Goal: Transaction & Acquisition: Purchase product/service

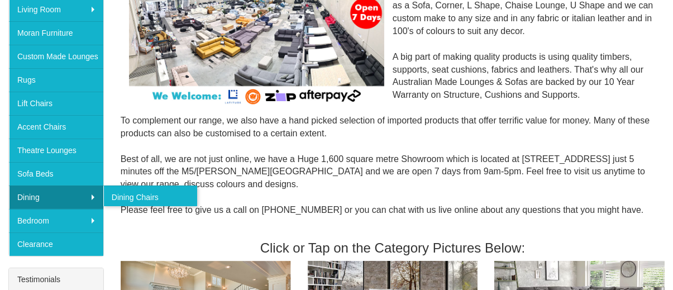
scroll to position [223, 0]
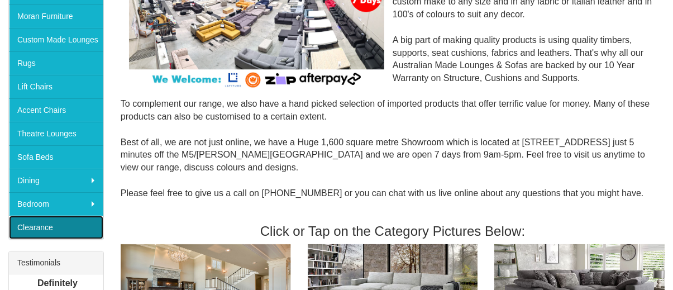
click at [48, 226] on link "Clearance" at bounding box center [56, 227] width 94 height 23
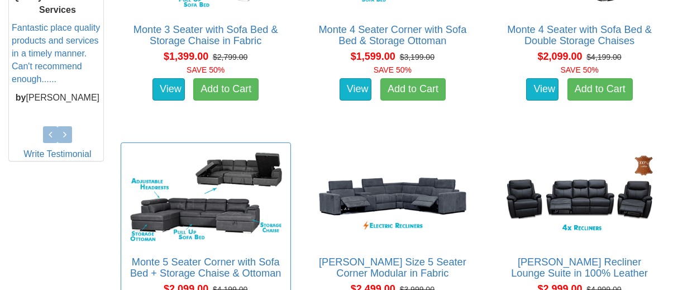
scroll to position [346, 0]
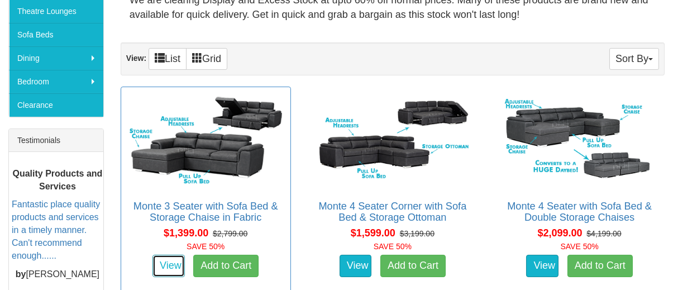
click at [158, 272] on link "View" at bounding box center [168, 266] width 32 height 22
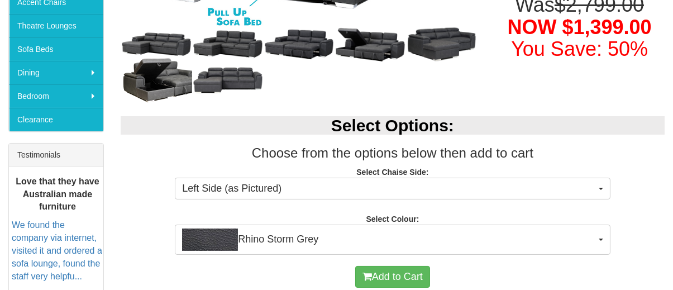
scroll to position [335, 0]
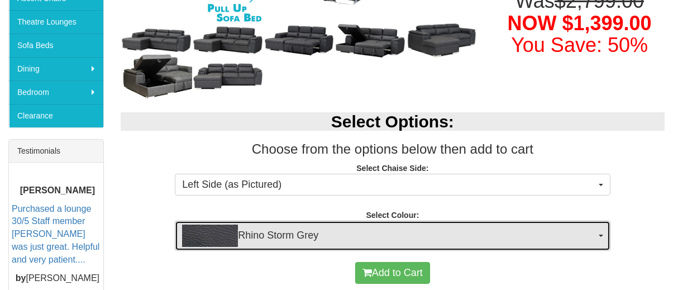
click at [417, 228] on span "Rhino Storm Grey" at bounding box center [388, 236] width 413 height 22
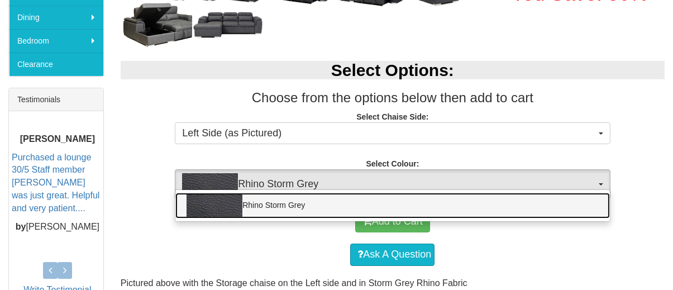
scroll to position [447, 0]
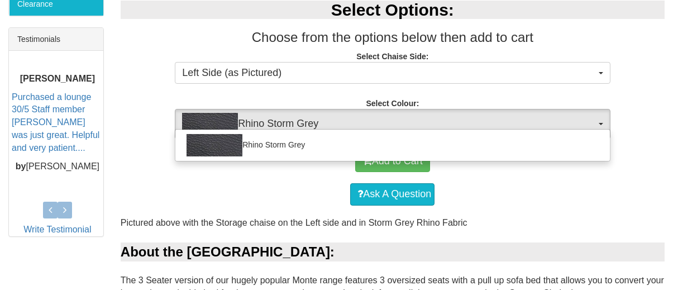
click at [658, 41] on h3 "Choose from the options below then add to cart" at bounding box center [393, 37] width 544 height 15
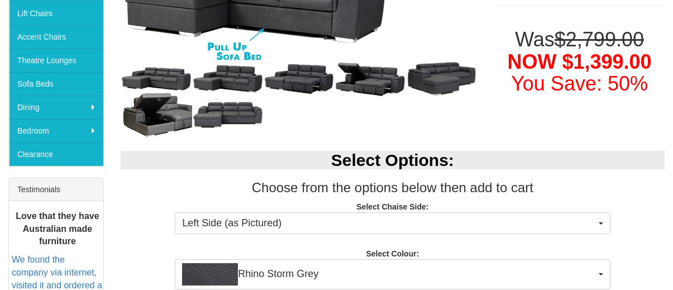
scroll to position [223, 0]
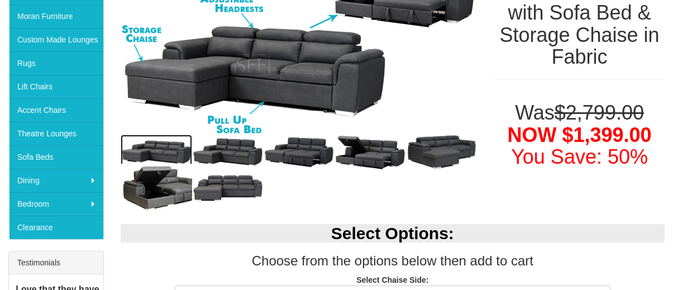
click at [160, 150] on img at bounding box center [156, 153] width 71 height 36
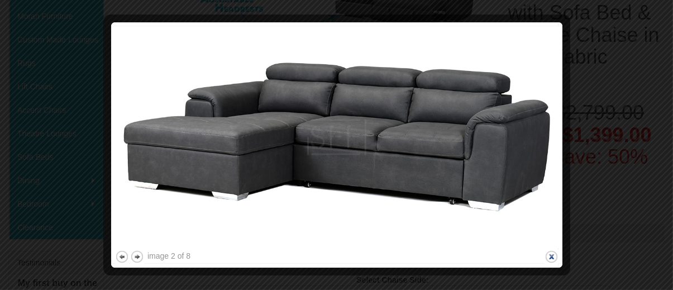
click at [552, 257] on button "close" at bounding box center [552, 257] width 14 height 14
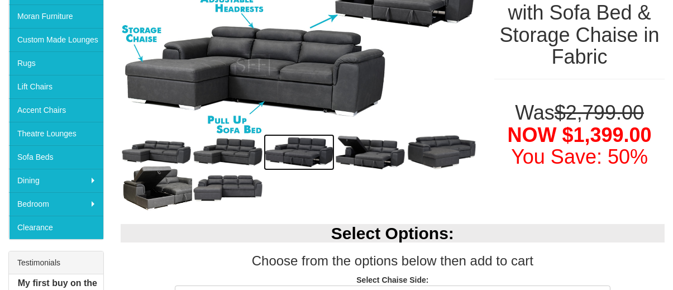
click at [309, 149] on img at bounding box center [299, 152] width 71 height 36
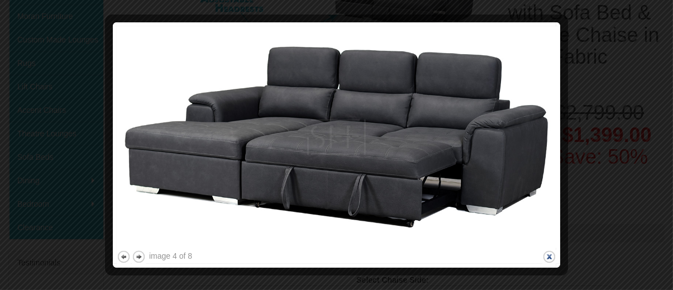
click at [553, 257] on button "close" at bounding box center [549, 257] width 14 height 14
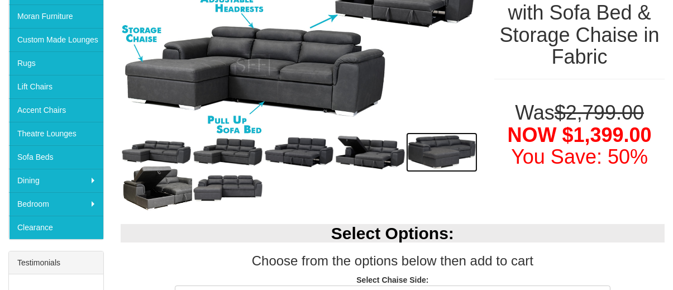
click at [441, 152] on img at bounding box center [441, 152] width 71 height 40
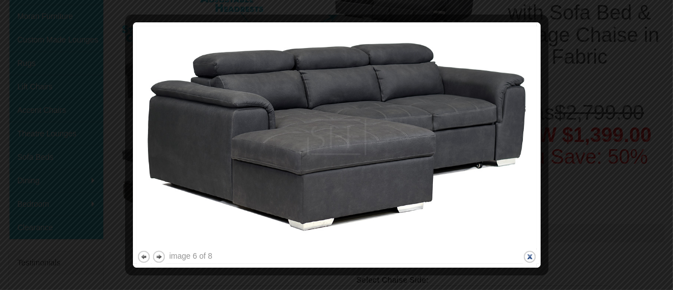
click at [528, 255] on button "close" at bounding box center [530, 257] width 14 height 14
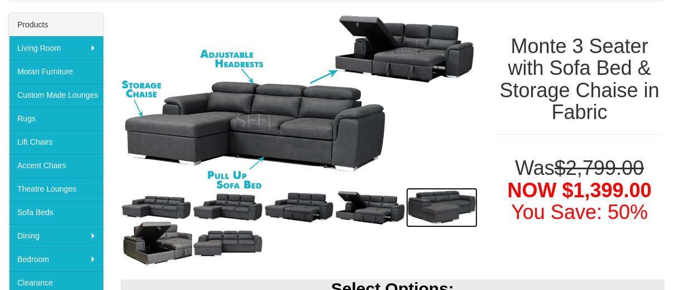
scroll to position [335, 0]
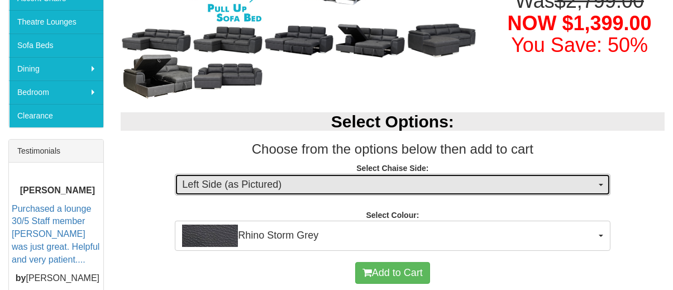
click at [337, 175] on button "Left Side (as Pictured)" at bounding box center [392, 185] width 435 height 22
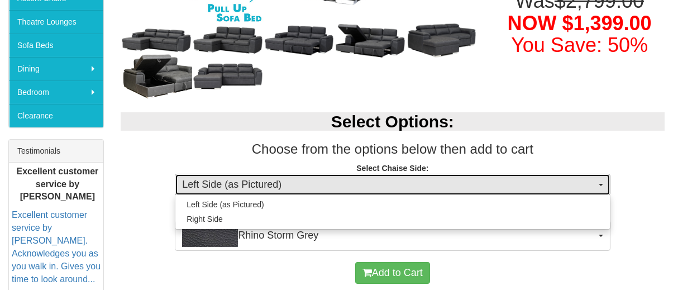
click at [337, 175] on button "Left Side (as Pictured)" at bounding box center [392, 185] width 435 height 22
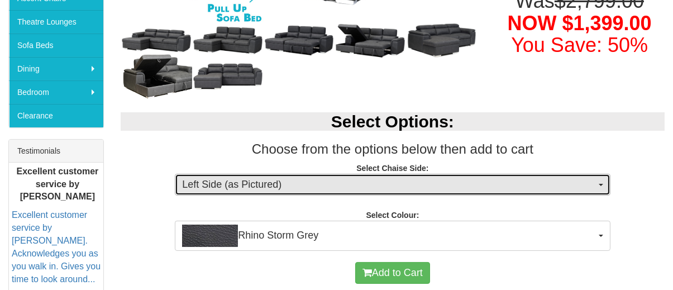
click at [337, 178] on span "Left Side (as Pictured)" at bounding box center [388, 185] width 413 height 15
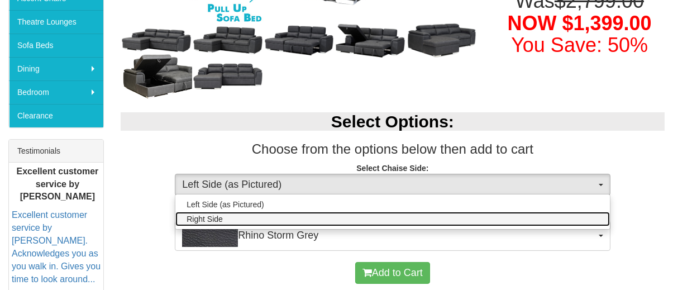
click at [323, 221] on link "Right Side" at bounding box center [392, 219] width 434 height 15
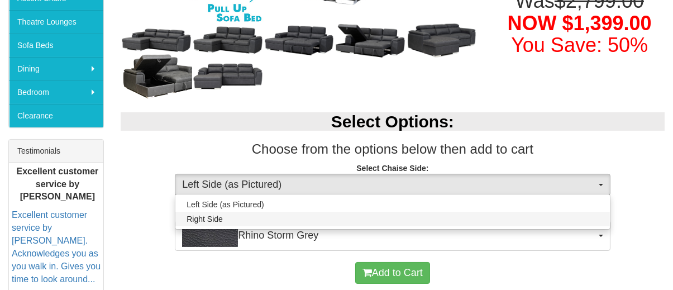
select select "266"
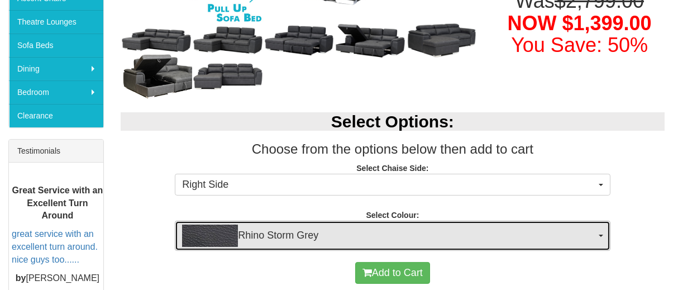
click at [352, 230] on span "Rhino Storm Grey" at bounding box center [388, 236] width 413 height 22
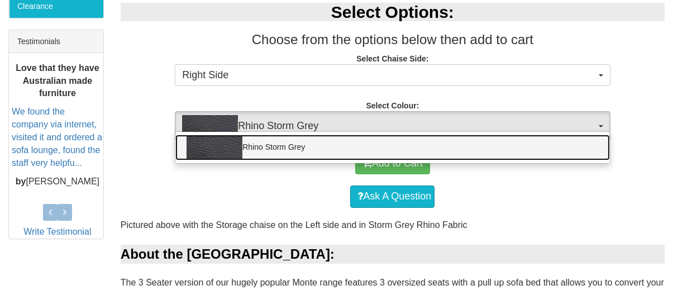
scroll to position [447, 0]
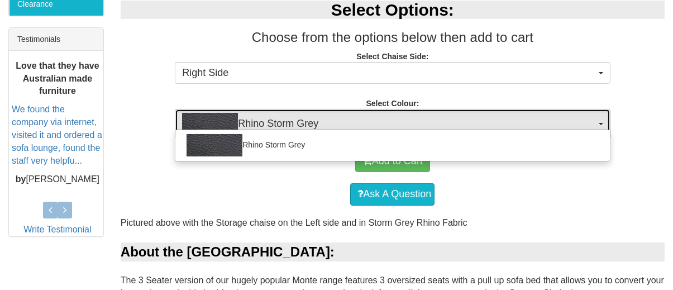
click at [337, 117] on span "Rhino Storm Grey" at bounding box center [388, 124] width 413 height 22
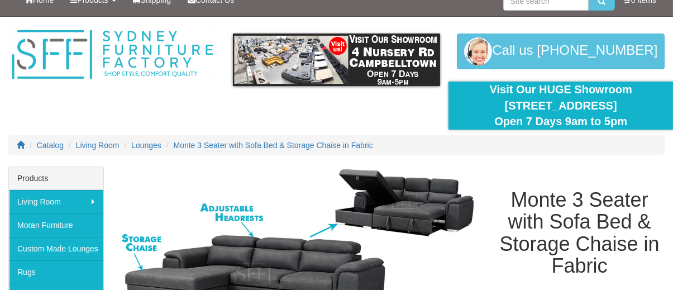
scroll to position [0, 0]
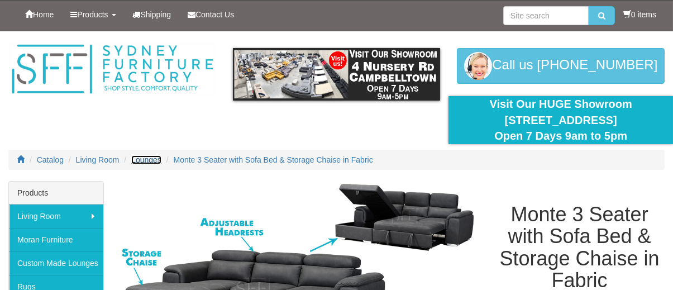
click at [158, 160] on span "Lounges" at bounding box center [146, 159] width 30 height 9
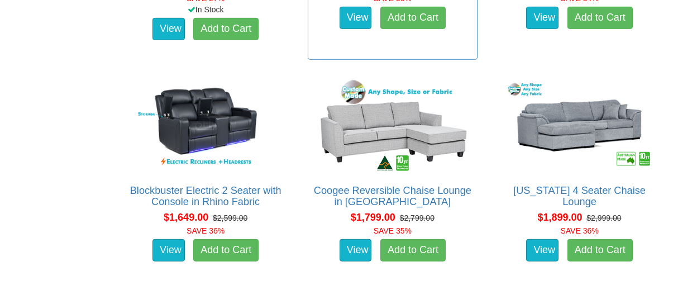
scroll to position [1284, 0]
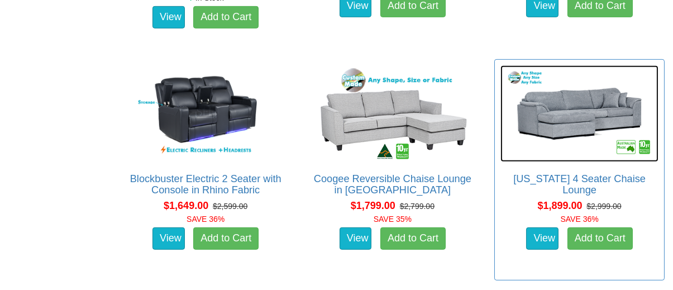
click at [583, 111] on img at bounding box center [579, 113] width 158 height 97
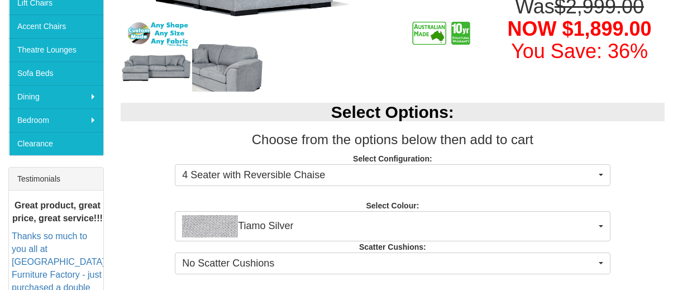
scroll to position [335, 0]
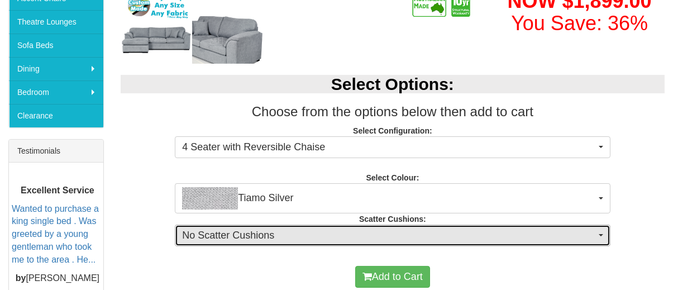
click at [507, 228] on span "No Scatter Cushions" at bounding box center [388, 235] width 413 height 15
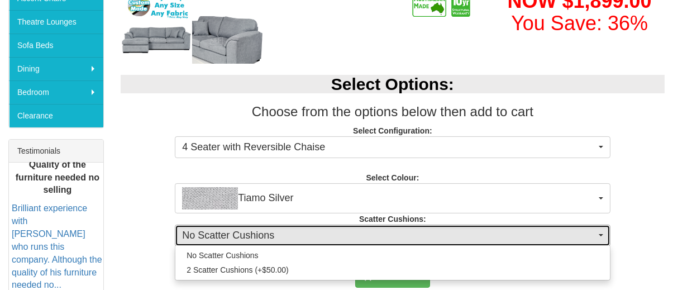
click at [506, 228] on span "No Scatter Cushions" at bounding box center [388, 235] width 413 height 15
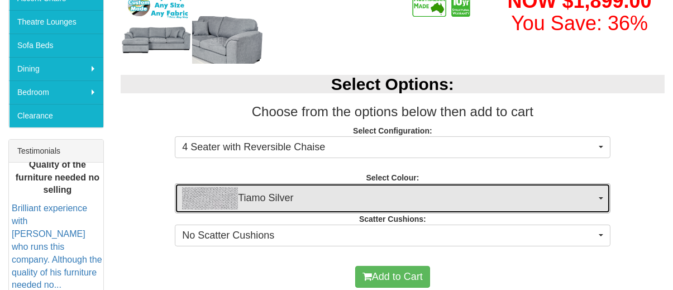
click at [500, 189] on span "Tiamo Silver" at bounding box center [388, 198] width 413 height 22
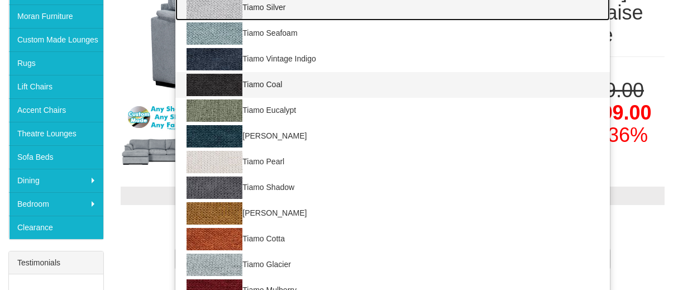
scroll to position [168, 0]
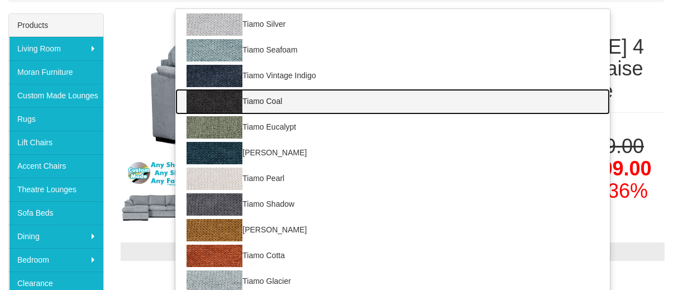
click at [263, 100] on link "Tiamo Coal" at bounding box center [392, 102] width 434 height 26
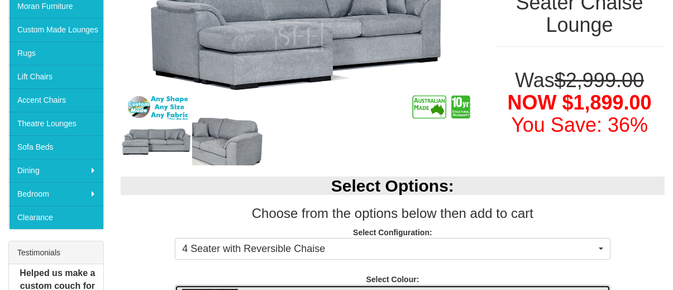
scroll to position [331, 0]
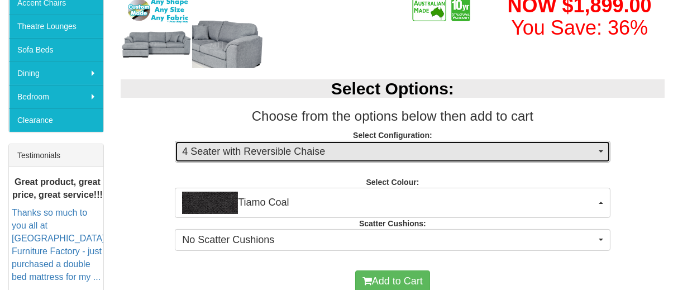
click at [380, 155] on span "4 Seater with Reversible Chaise" at bounding box center [388, 152] width 413 height 15
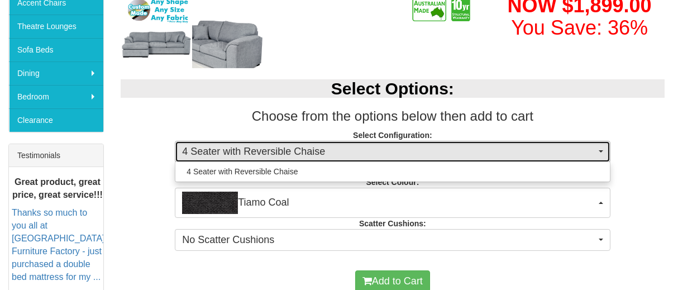
click at [380, 155] on span "4 Seater with Reversible Chaise" at bounding box center [388, 152] width 413 height 15
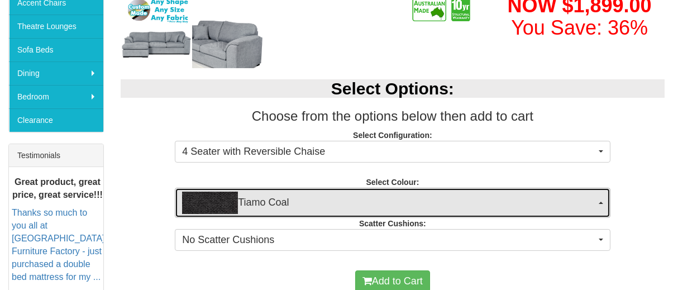
click at [343, 205] on span "Tiamo Coal" at bounding box center [388, 203] width 413 height 22
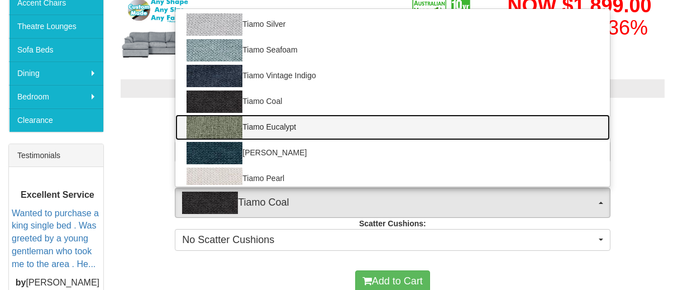
click at [271, 127] on link "Tiamo Eucalypt" at bounding box center [392, 127] width 434 height 26
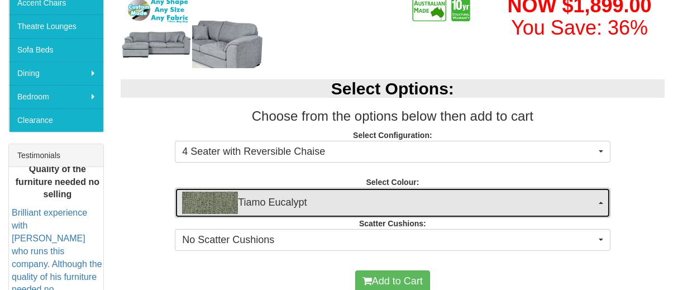
click at [309, 204] on span "Tiamo Eucalypt" at bounding box center [388, 203] width 413 height 22
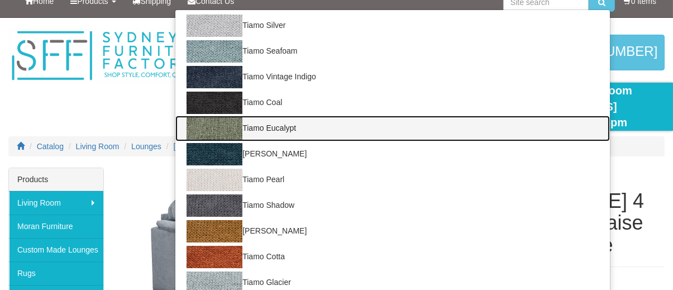
scroll to position [0, 0]
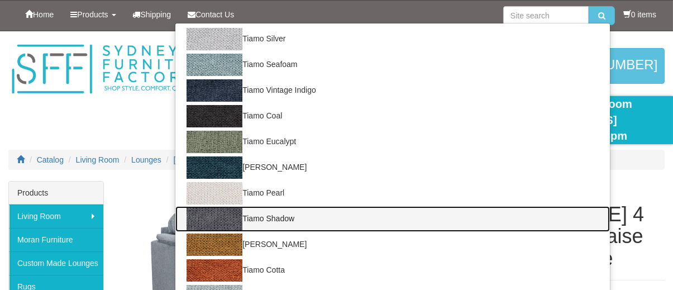
click at [298, 214] on link "Tiamo Shadow" at bounding box center [392, 219] width 434 height 26
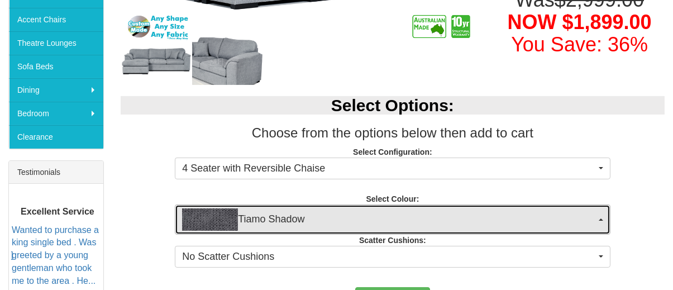
scroll to position [331, 0]
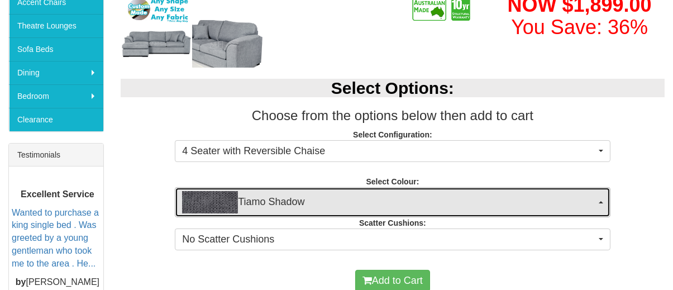
click at [328, 197] on span "Tiamo Shadow" at bounding box center [388, 202] width 413 height 22
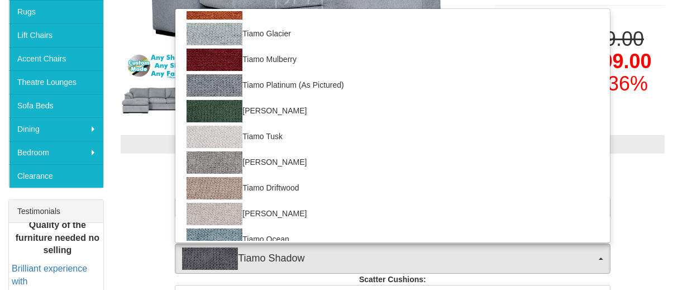
scroll to position [259, 0]
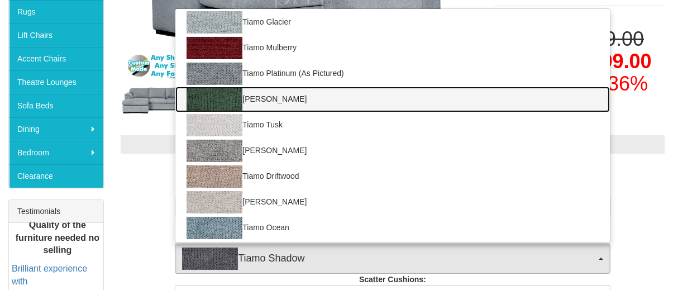
click at [279, 99] on link "Tiamo Sherwood" at bounding box center [392, 100] width 434 height 26
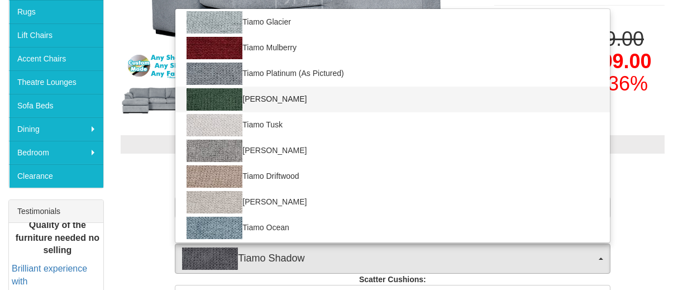
select select "2050"
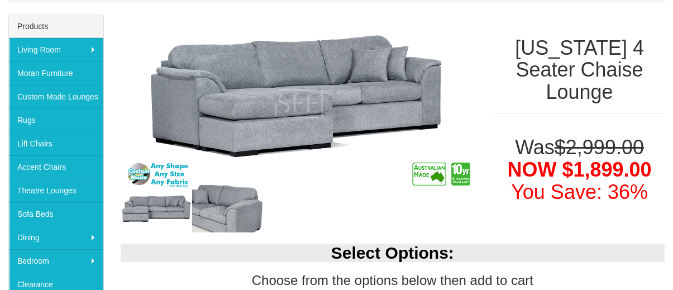
scroll to position [0, 0]
